Goal: Transaction & Acquisition: Book appointment/travel/reservation

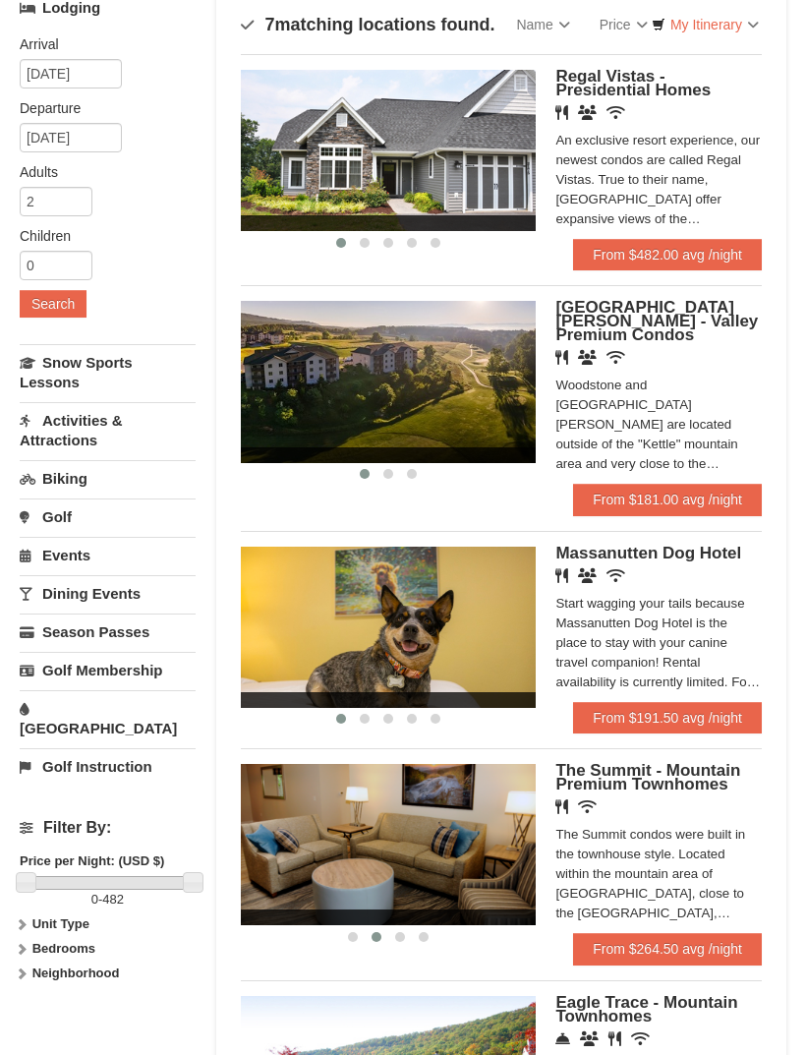
scroll to position [157, 0]
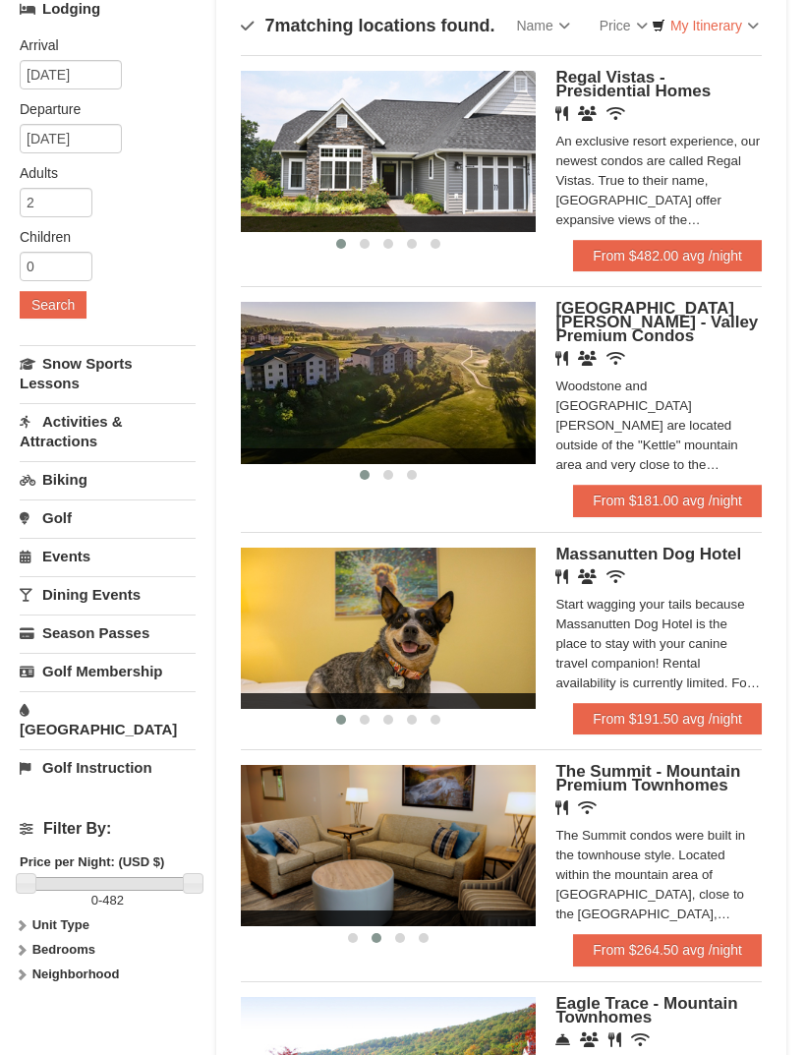
click at [325, 168] on img at bounding box center [388, 151] width 295 height 161
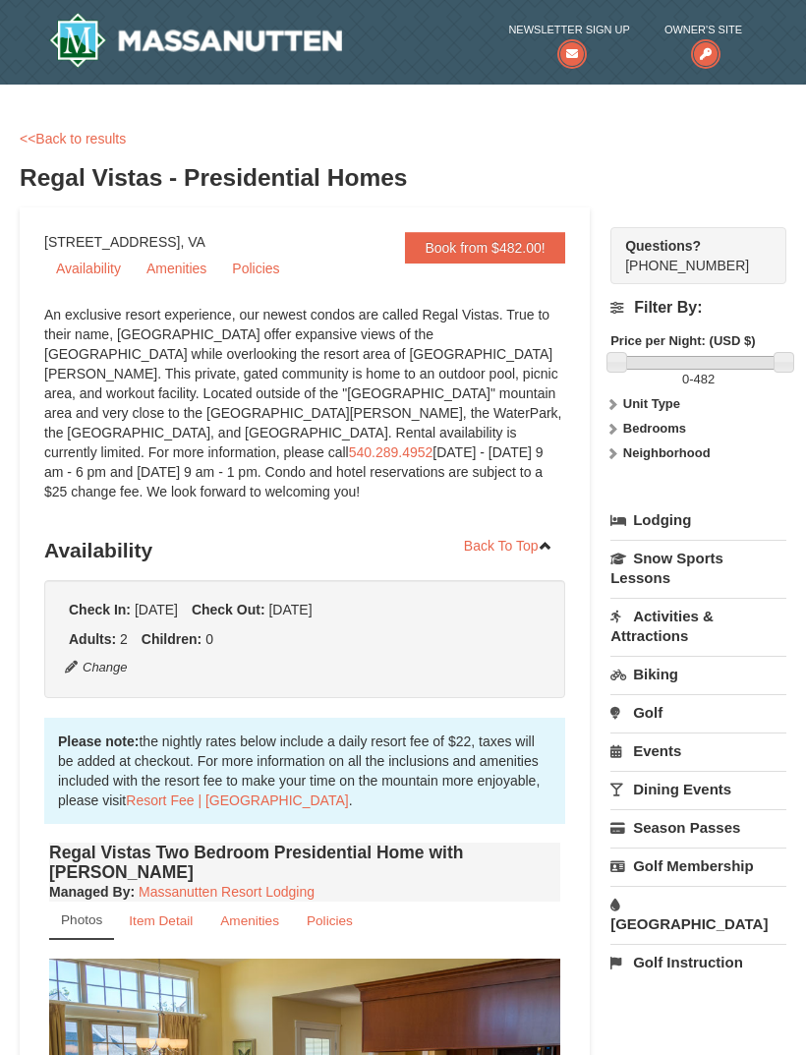
click at [63, 131] on link "<<Back to results" at bounding box center [73, 139] width 106 height 16
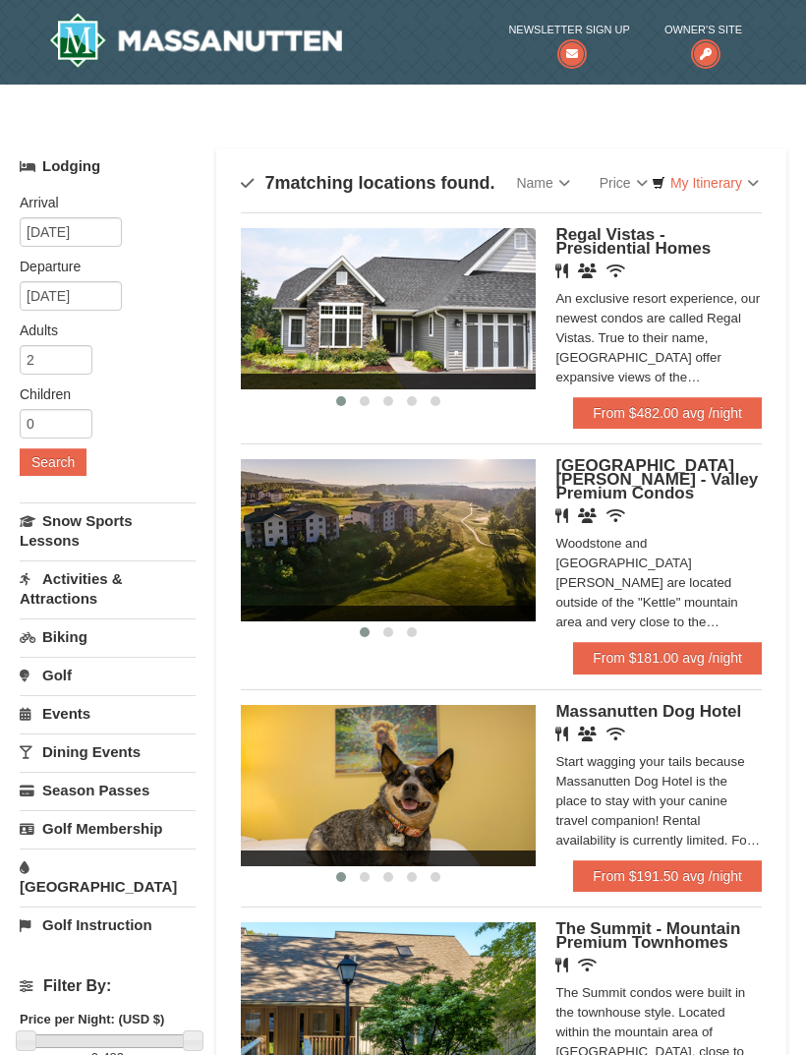
scroll to position [157, 0]
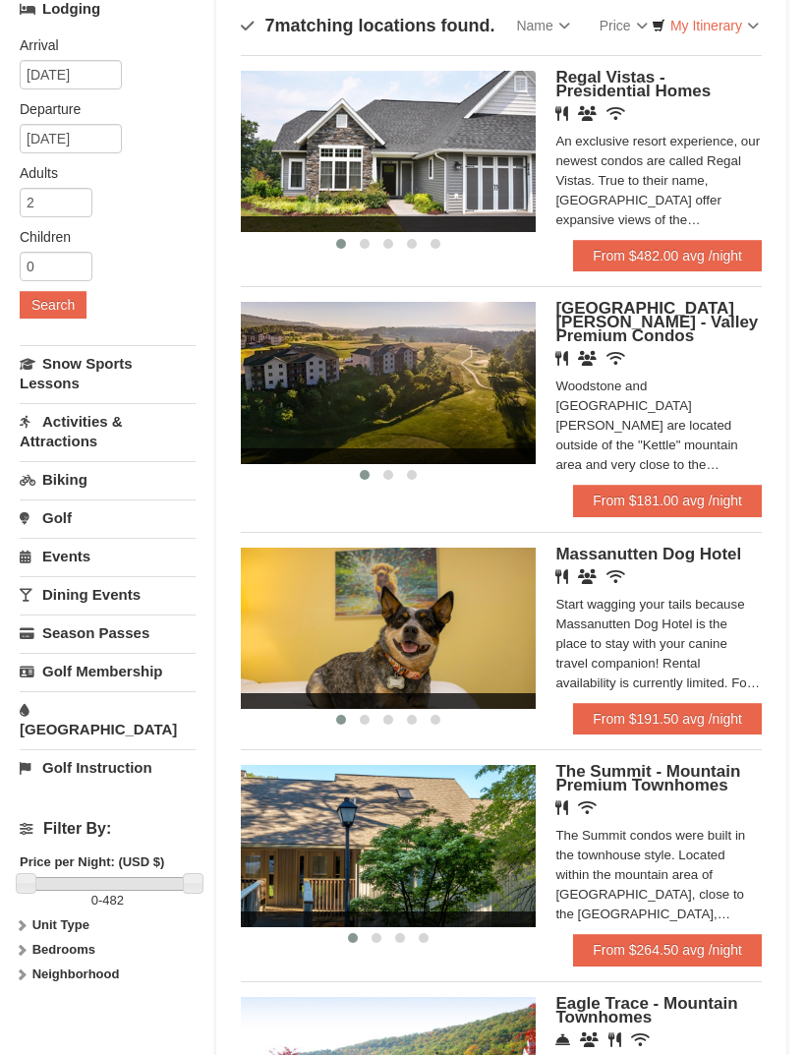
click at [424, 391] on img at bounding box center [388, 382] width 295 height 161
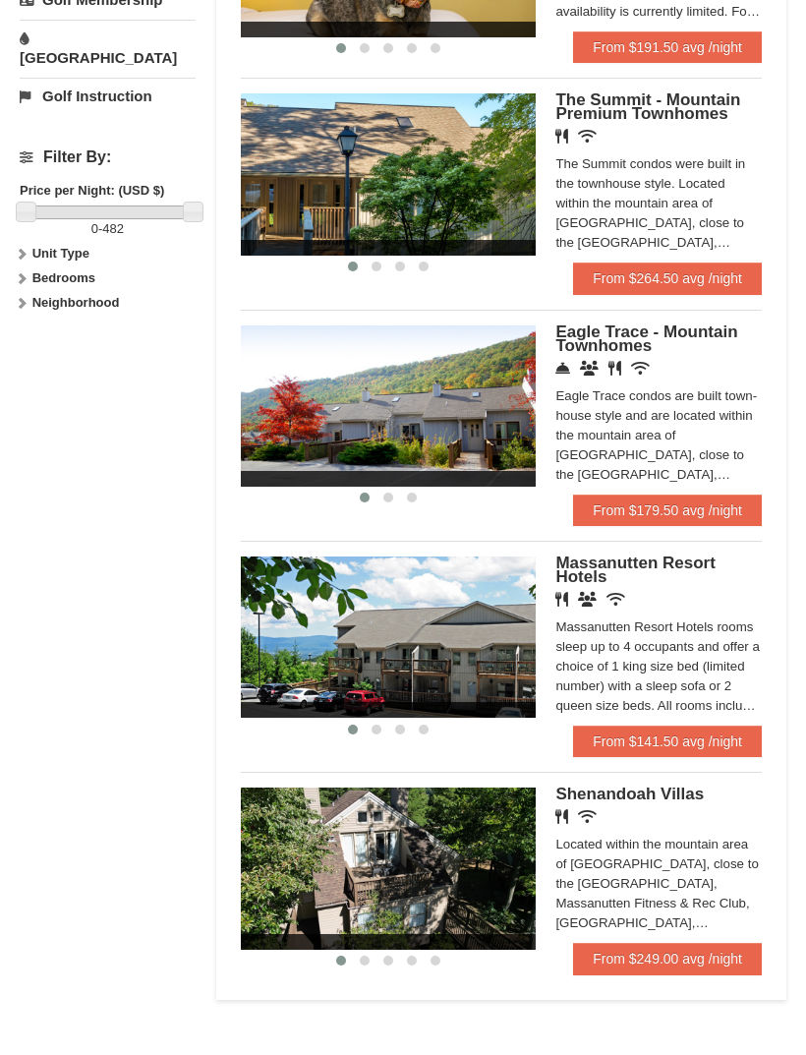
scroll to position [829, 0]
click at [317, 611] on img at bounding box center [388, 636] width 295 height 161
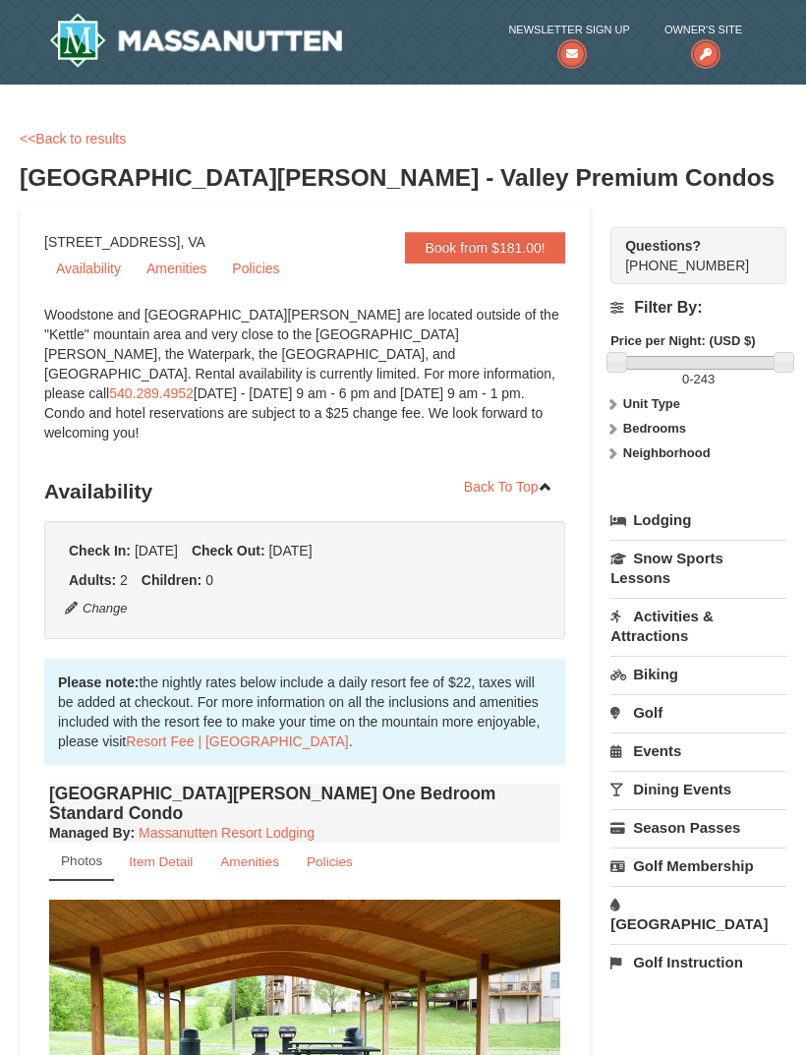
click at [81, 143] on link "<<Back to results" at bounding box center [73, 139] width 106 height 16
